Goal: Task Accomplishment & Management: Manage account settings

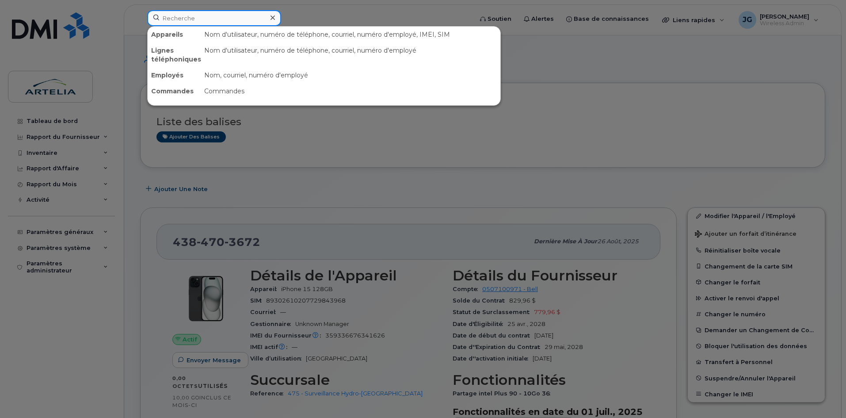
click at [230, 19] on input at bounding box center [214, 18] width 134 height 16
paste input "5142062160"
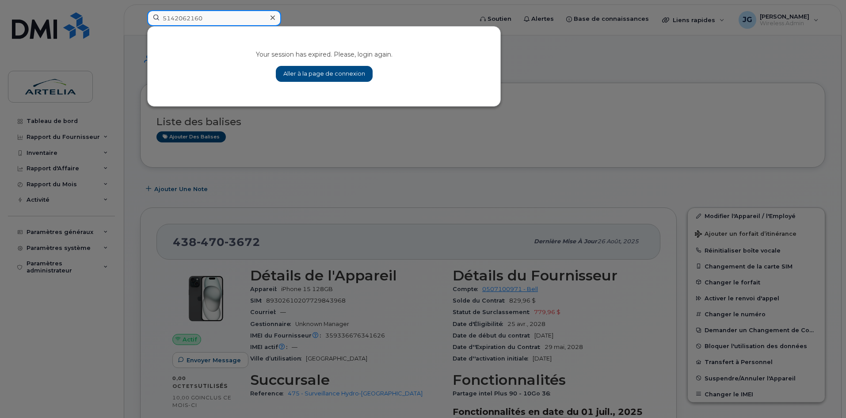
type input "5142062160"
click at [342, 70] on link "Aller à la page de connexion" at bounding box center [324, 74] width 97 height 16
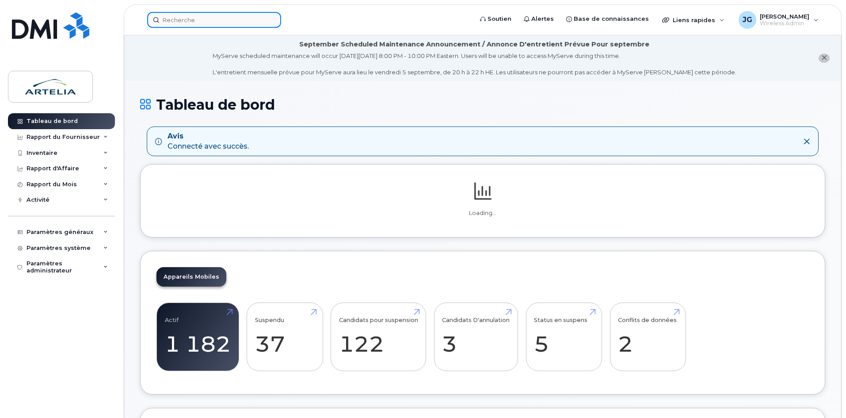
click at [235, 23] on input at bounding box center [214, 20] width 134 height 16
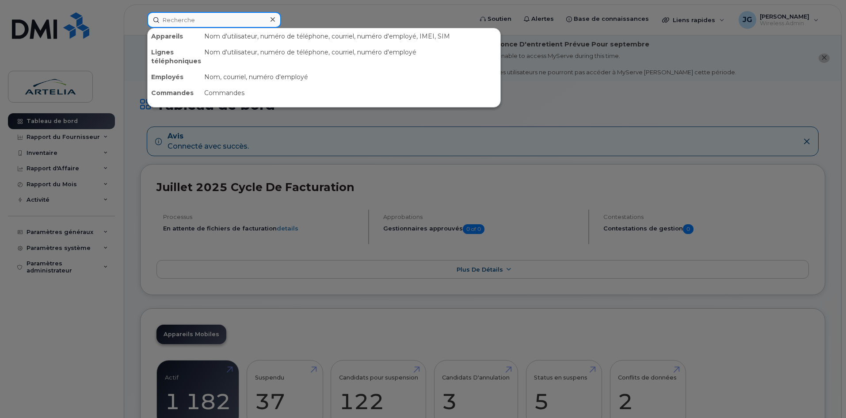
paste input "5142062160"
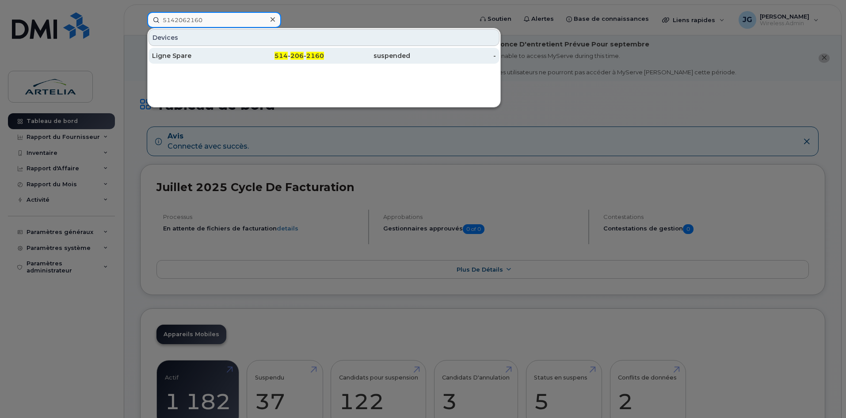
type input "5142062160"
click at [226, 56] on div "Ligne Spare" at bounding box center [195, 55] width 86 height 9
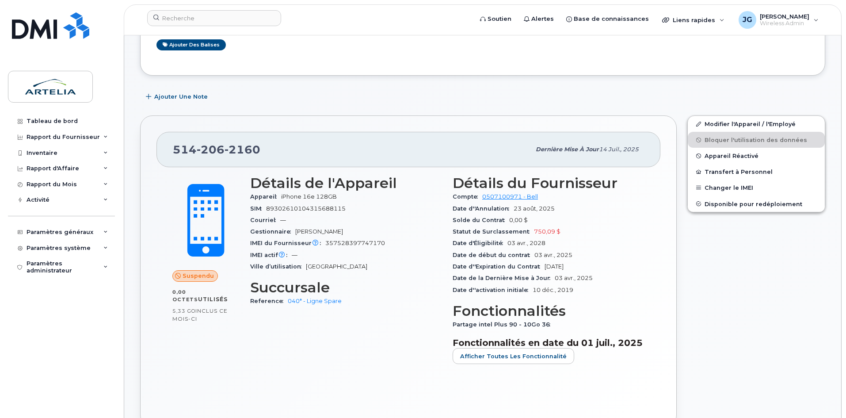
scroll to position [221, 0]
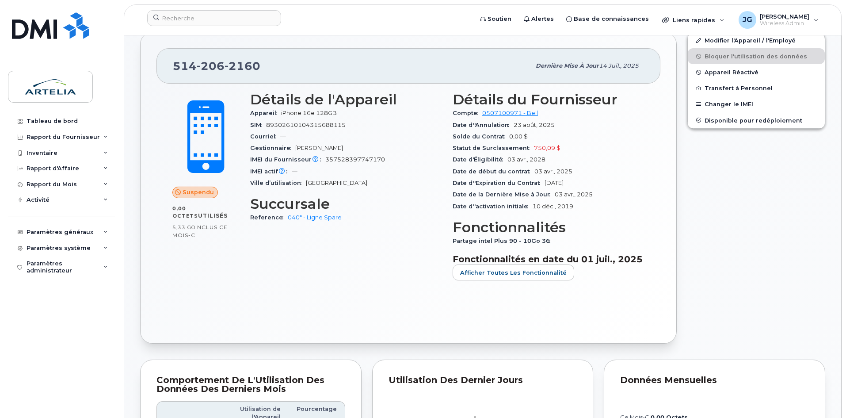
click at [738, 34] on header "Soutien Alertes Base de connaissances Liens rapides Suspendre/Supprimer l’appar…" at bounding box center [483, 19] width 718 height 31
click at [738, 42] on link "Modifier l'Appareil / l'Employé" at bounding box center [756, 40] width 137 height 16
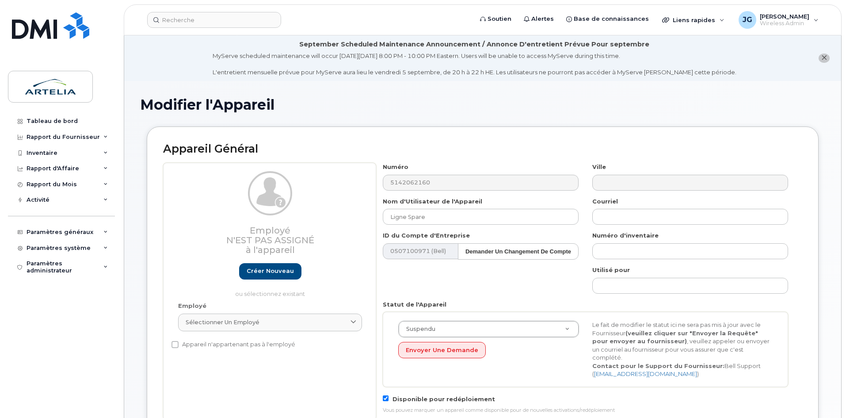
select select "29521960"
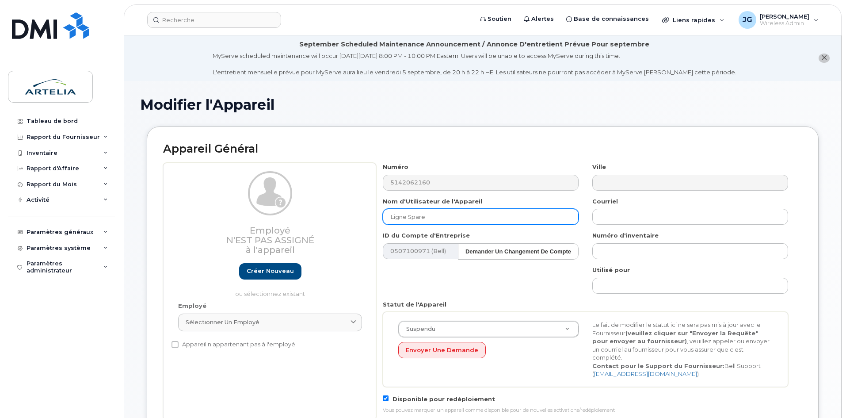
drag, startPoint x: 447, startPoint y: 218, endPoint x: 255, endPoint y: 220, distance: 192.3
click at [255, 220] on div "Employé N'est pas assigné à l'appareil Créer nouveau ou sélectionnez existant E…" at bounding box center [482, 291] width 639 height 257
paste input "Evenson"
paste input "Elisca"
type input "Evenson Elisca"
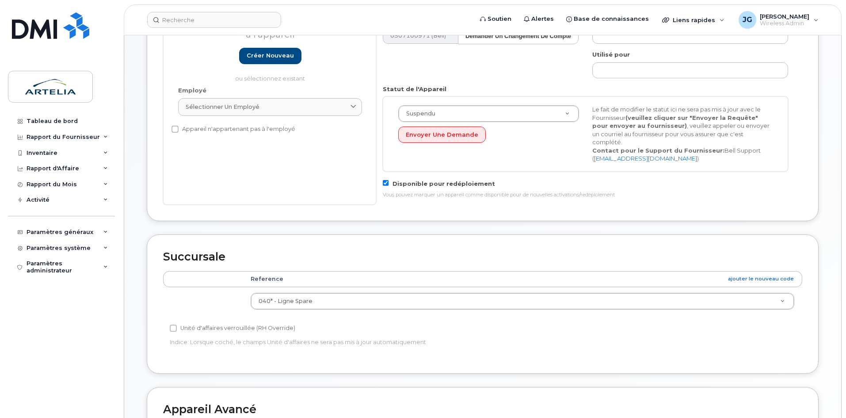
scroll to position [232, 0]
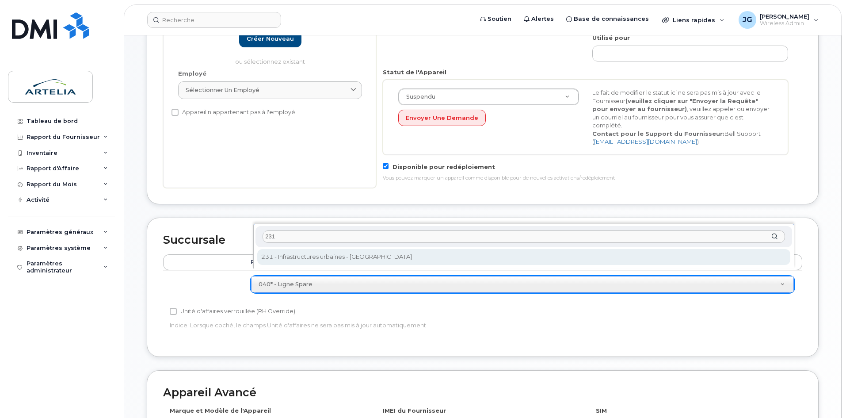
type input "231"
select select "29521982"
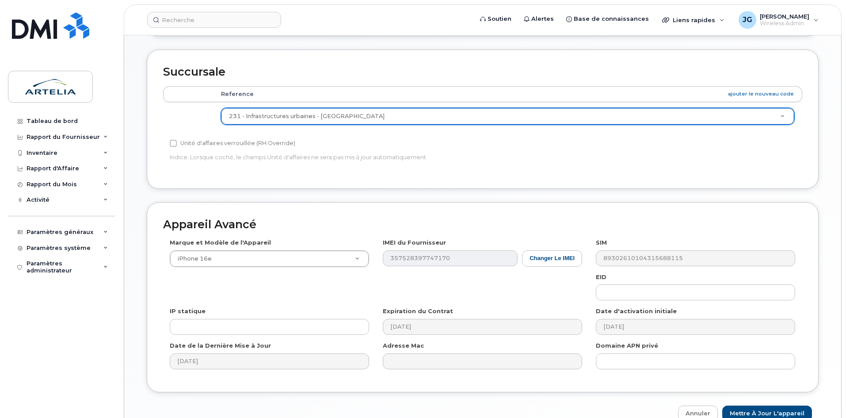
scroll to position [440, 0]
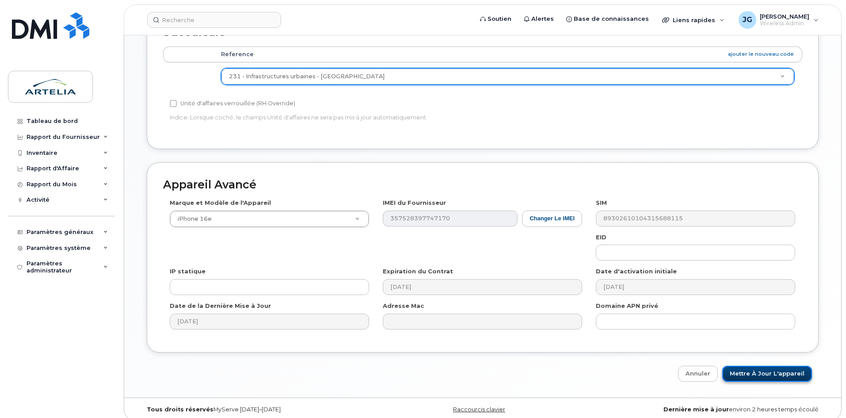
click at [761, 365] on input "Mettre à jour l'appareil" at bounding box center [767, 373] width 90 height 16
type input "Sauvegarde..."
